Goal: Task Accomplishment & Management: Manage account settings

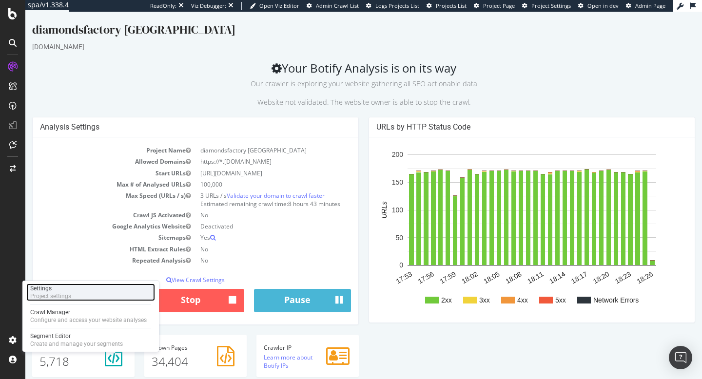
click at [66, 288] on div "Settings" at bounding box center [50, 289] width 41 height 8
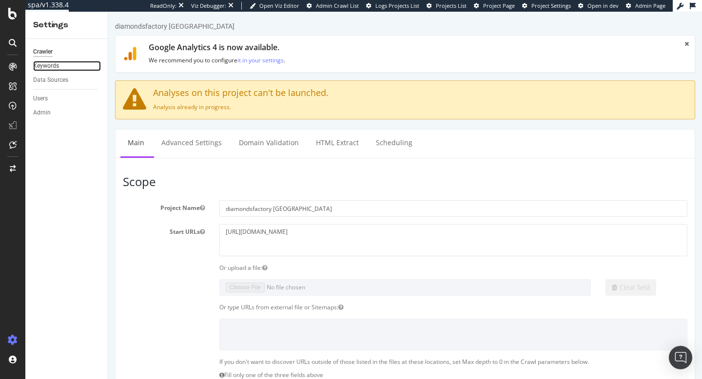
click at [66, 64] on link "Keywords" at bounding box center [67, 66] width 68 height 10
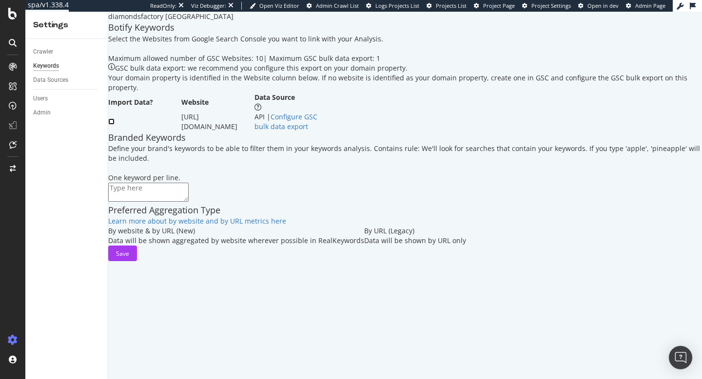
click at [115, 125] on input "checkbox" at bounding box center [111, 122] width 6 height 6
click at [162, 201] on textarea at bounding box center [148, 192] width 80 height 19
type textarea "diamondf diamond f factory"
click at [129, 258] on div "Save" at bounding box center [122, 254] width 13 height 8
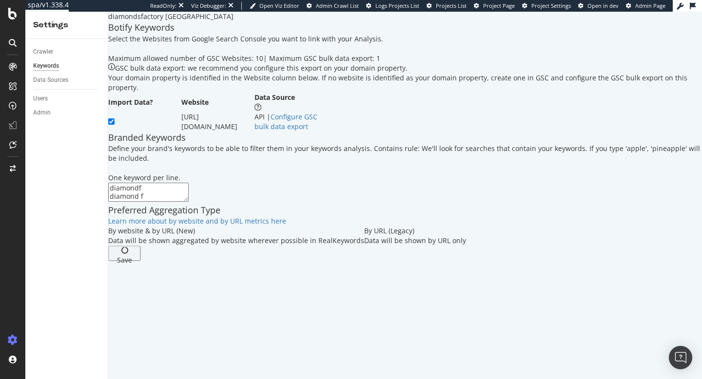
scroll to position [0, 0]
click at [59, 81] on div "Data Sources" at bounding box center [50, 80] width 35 height 10
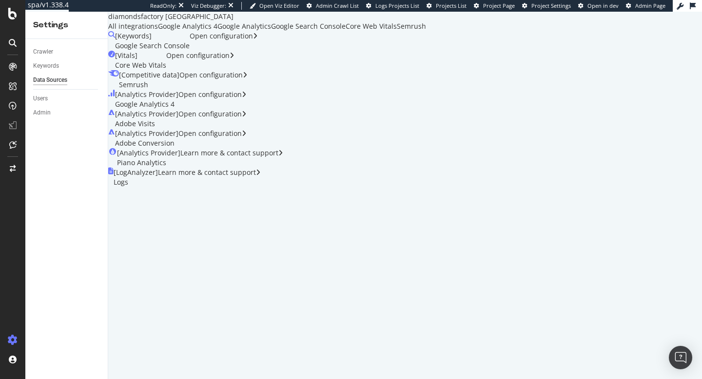
click at [218, 31] on div "Google Analytics 4" at bounding box center [188, 26] width 60 height 10
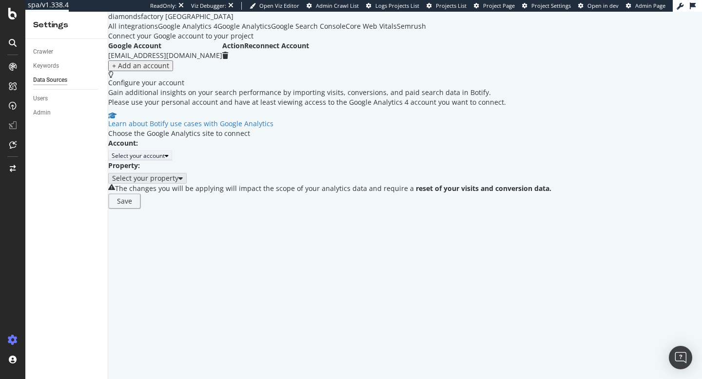
click at [165, 160] on div "Select your account" at bounding box center [138, 156] width 53 height 8
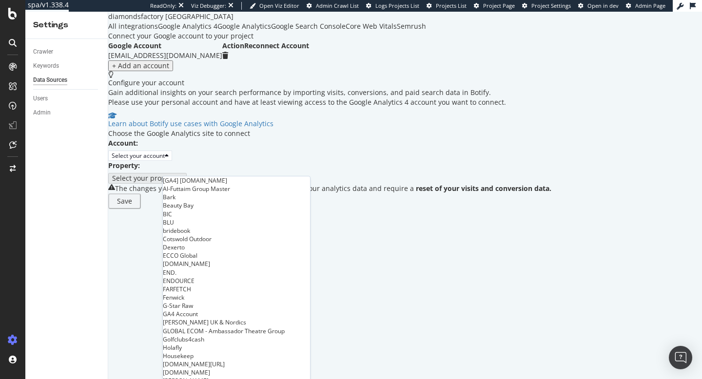
scroll to position [370, 0]
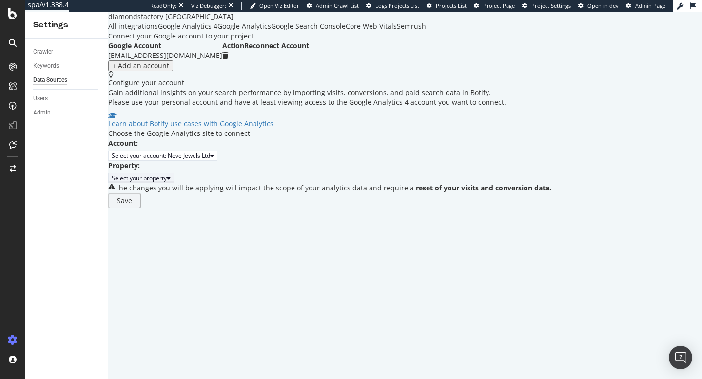
click at [167, 182] on div "Select your property" at bounding box center [139, 178] width 55 height 8
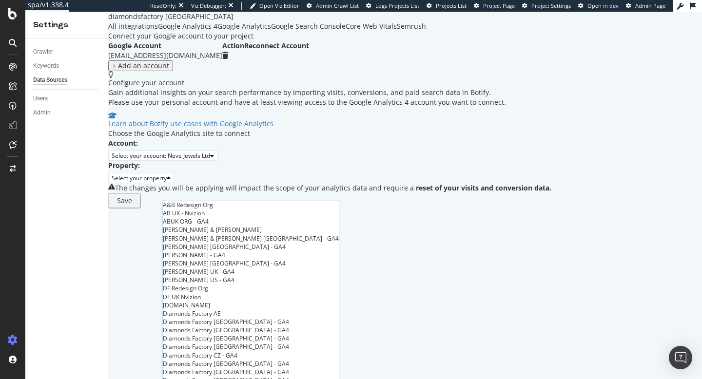
scroll to position [499, 0]
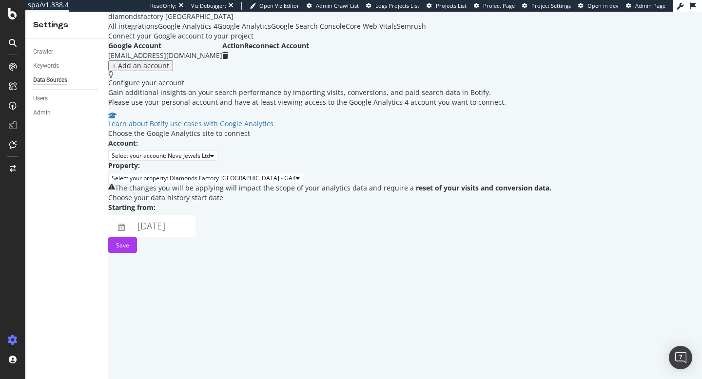
click at [331, 203] on div "Choose your data history start date" at bounding box center [329, 198] width 443 height 10
click at [223, 249] on body "spa/v1.338.4 ReadOnly: Viz Debugger: Open Viz Editor Admin Crawl List Logs Proj…" at bounding box center [351, 189] width 702 height 379
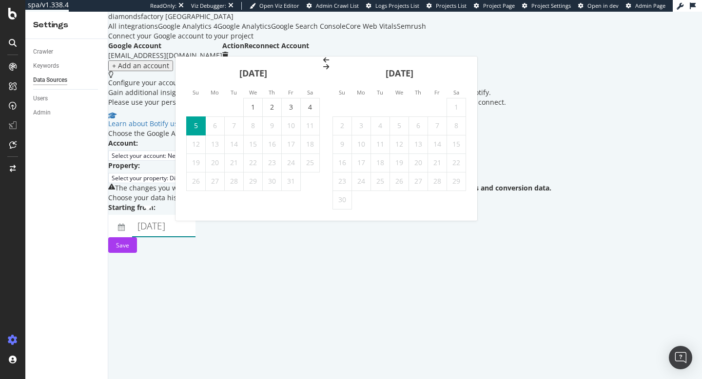
click at [323, 63] on icon "Move backward to switch to the previous month." at bounding box center [326, 60] width 6 height 7
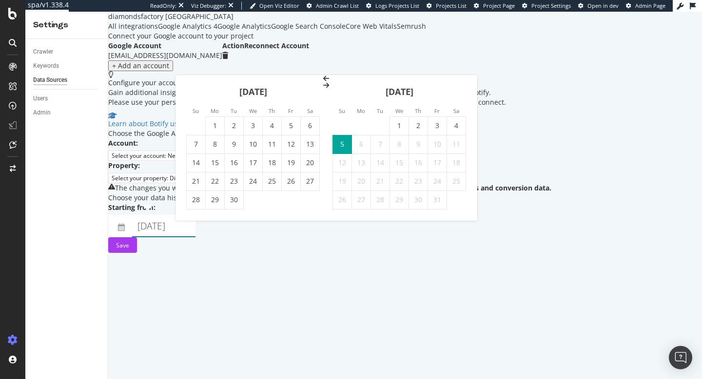
click at [197, 101] on div "[DATE]" at bounding box center [253, 95] width 134 height 41
click at [323, 82] on icon "Move backward to switch to the previous month." at bounding box center [326, 78] width 6 height 7
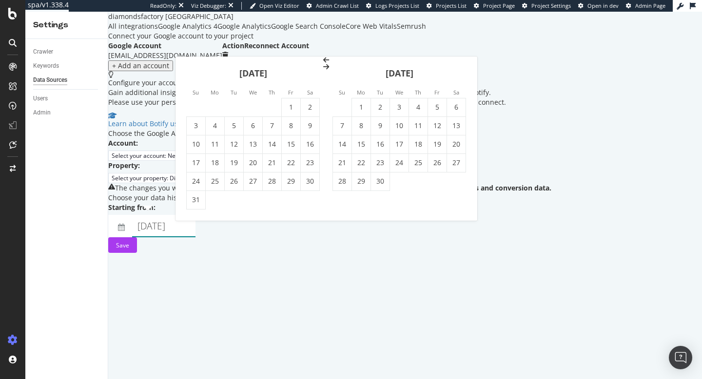
click at [323, 63] on icon "Move backward to switch to the previous month." at bounding box center [326, 60] width 6 height 7
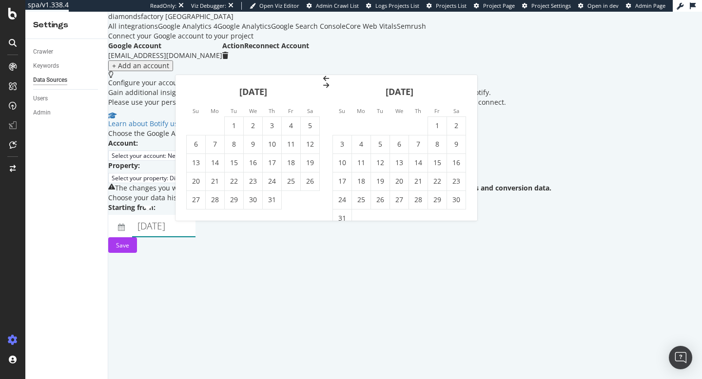
click at [323, 82] on icon "Move backward to switch to the previous month." at bounding box center [326, 78] width 6 height 7
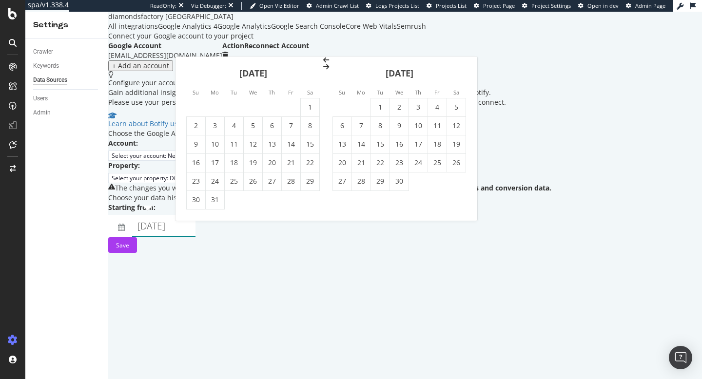
click at [323, 63] on icon "Move backward to switch to the previous month." at bounding box center [326, 60] width 6 height 7
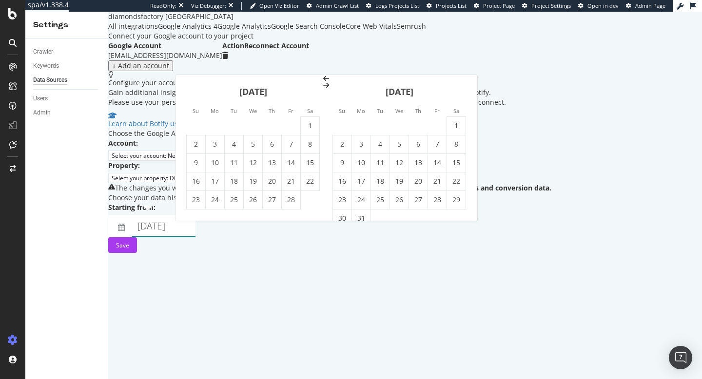
click at [323, 82] on icon "Move backward to switch to the previous month." at bounding box center [326, 78] width 6 height 7
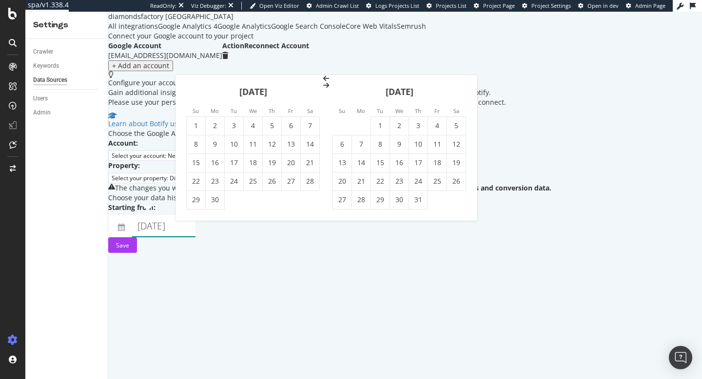
click at [323, 82] on icon "Move backward to switch to the previous month." at bounding box center [326, 78] width 6 height 7
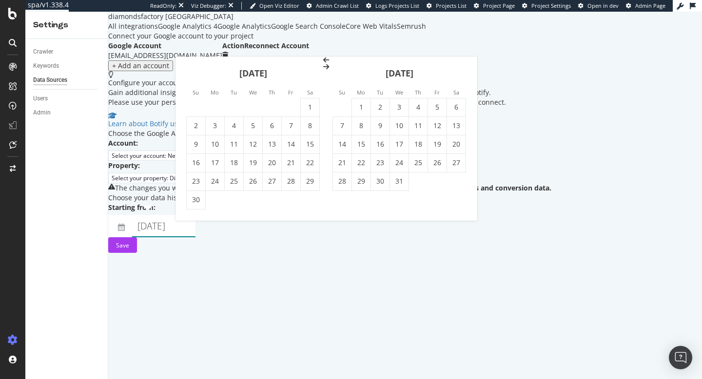
click at [323, 63] on icon "Move backward to switch to the previous month." at bounding box center [326, 60] width 6 height 7
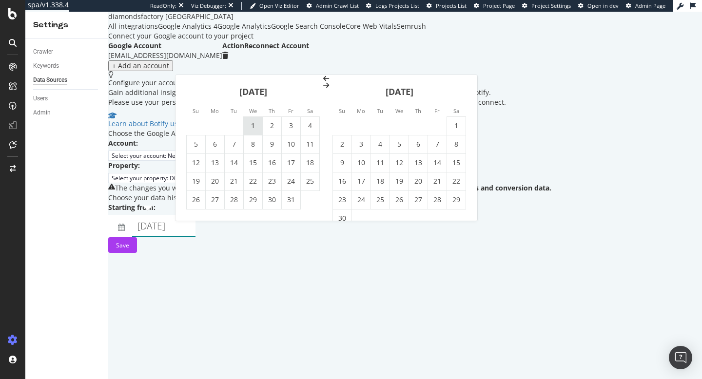
click at [251, 126] on td "1" at bounding box center [253, 126] width 19 height 19
type input "[DATE]"
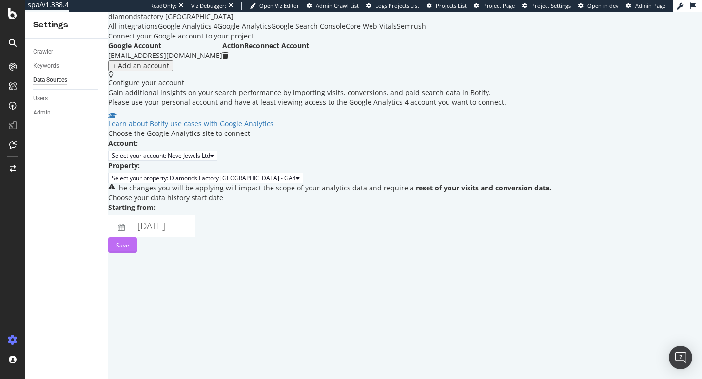
click at [137, 253] on button "Save" at bounding box center [122, 246] width 29 height 16
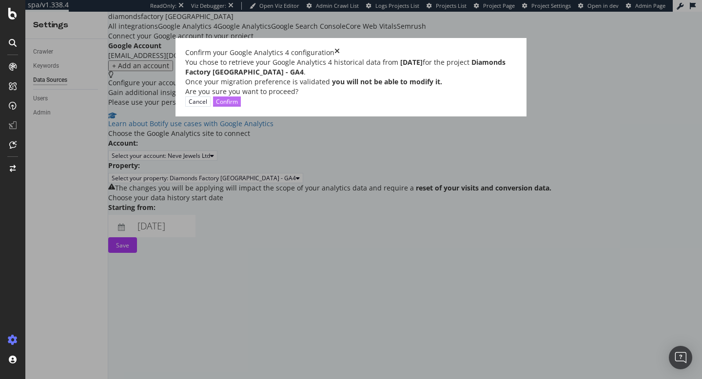
click at [238, 106] on div "Confirm" at bounding box center [227, 102] width 22 height 8
